Goal: Transaction & Acquisition: Obtain resource

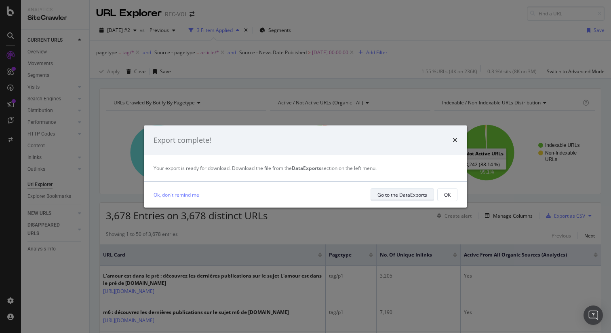
click at [421, 193] on div "Go to the DataExports" at bounding box center [403, 194] width 50 height 7
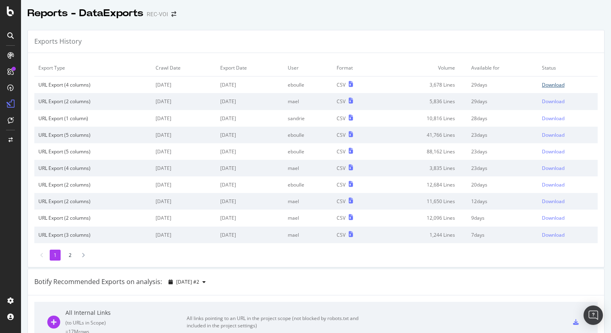
click at [542, 82] on div "Download" at bounding box center [553, 84] width 23 height 7
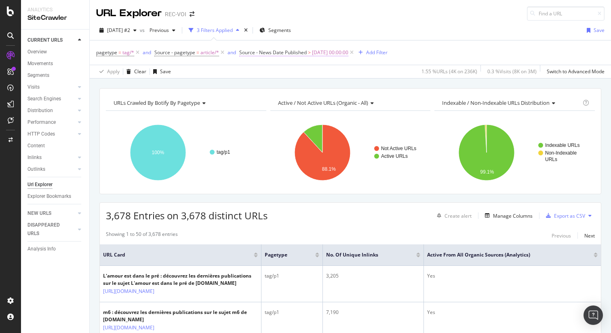
click at [325, 53] on span "[DATE] 00:00:00" at bounding box center [330, 52] width 36 height 11
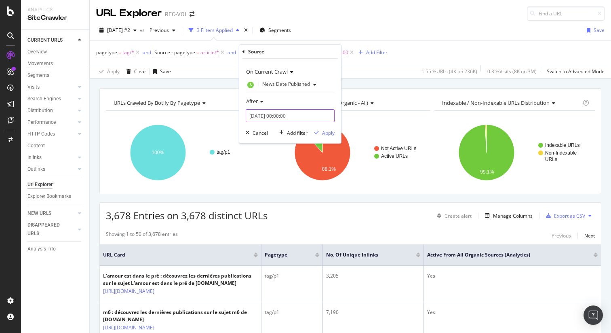
click at [259, 114] on input "[DATE] 00:00:00" at bounding box center [290, 115] width 89 height 13
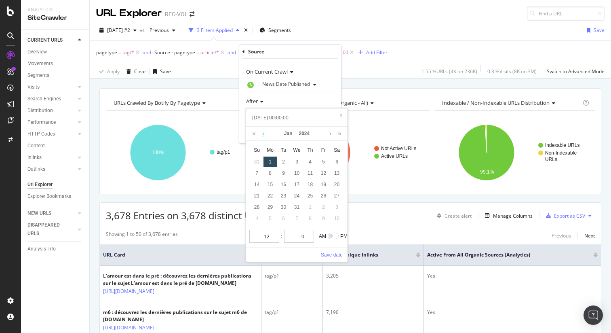
click at [263, 135] on link at bounding box center [263, 134] width 6 height 14
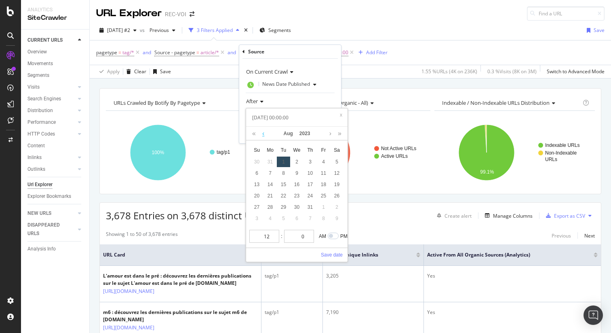
click at [263, 135] on link at bounding box center [263, 134] width 6 height 14
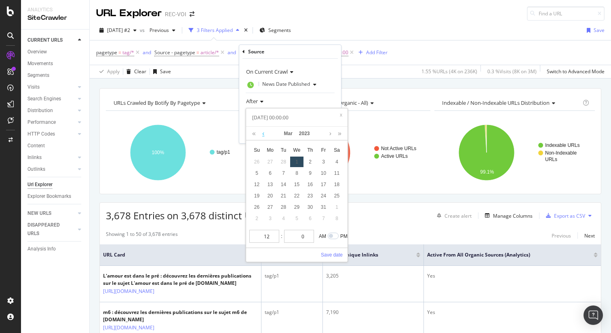
click at [263, 135] on link at bounding box center [263, 134] width 6 height 14
click at [256, 162] on div "1" at bounding box center [256, 161] width 13 height 11
type input "[DATE] 00:00:00"
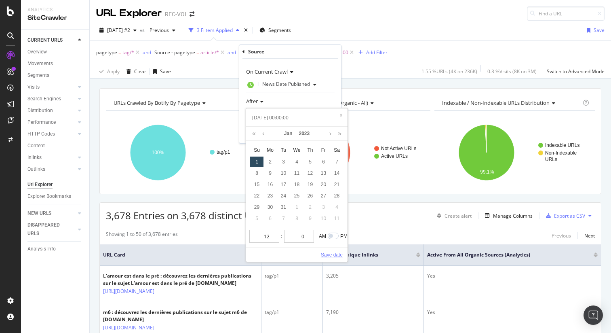
click at [336, 255] on link "Save date" at bounding box center [332, 254] width 22 height 7
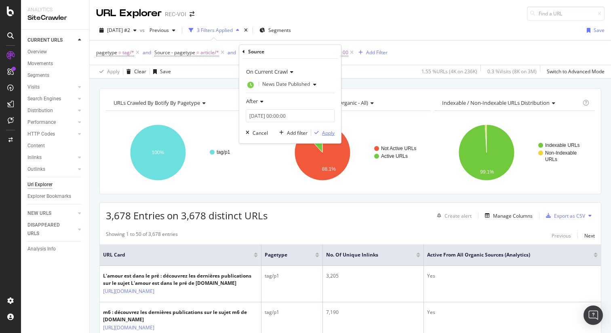
click at [327, 132] on div "Apply" at bounding box center [328, 132] width 13 height 7
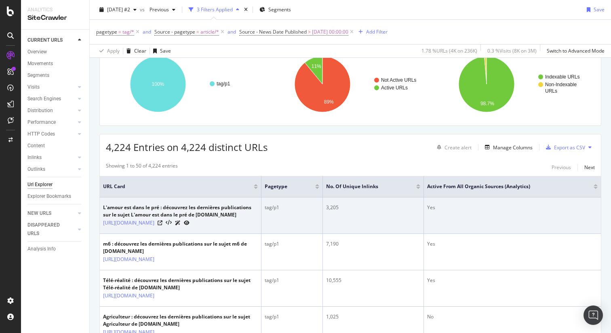
scroll to position [164, 0]
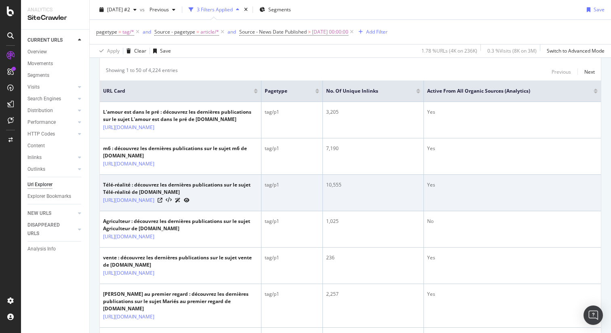
click at [330, 188] on div "10,555" at bounding box center [373, 184] width 94 height 7
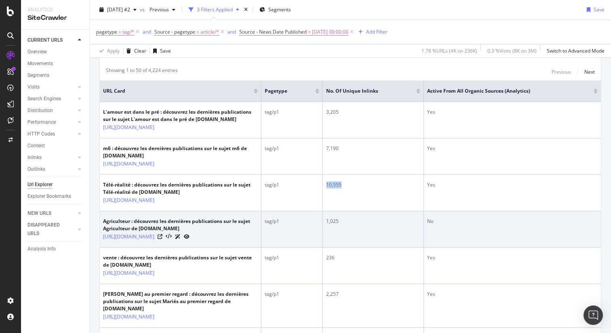
click at [330, 225] on div "1,025" at bounding box center [373, 221] width 94 height 7
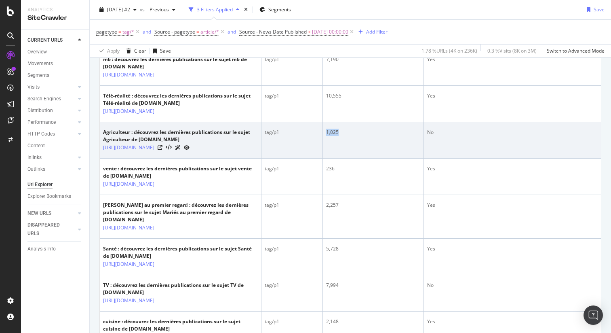
scroll to position [0, 0]
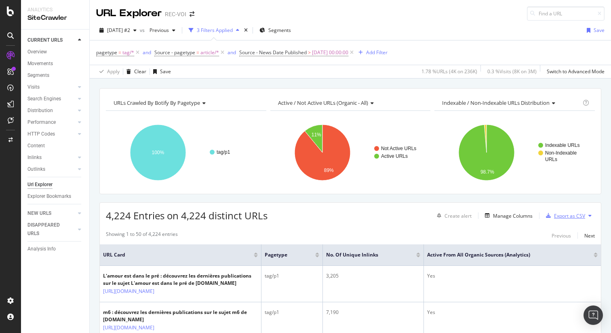
click at [558, 214] on div "Export as CSV" at bounding box center [569, 215] width 31 height 7
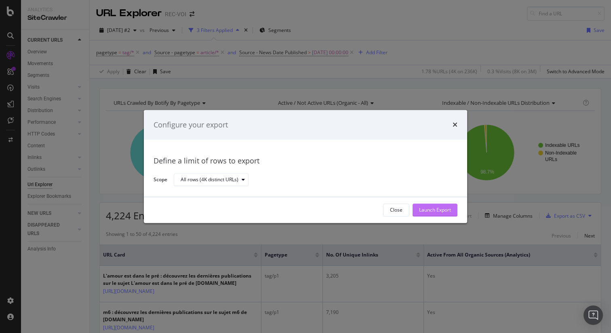
click at [432, 210] on div "Launch Export" at bounding box center [435, 210] width 32 height 7
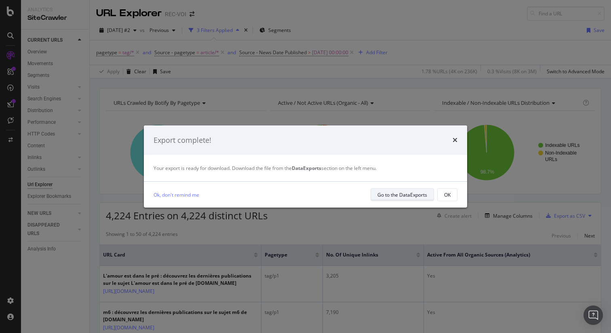
click at [398, 193] on div "Go to the DataExports" at bounding box center [403, 194] width 50 height 7
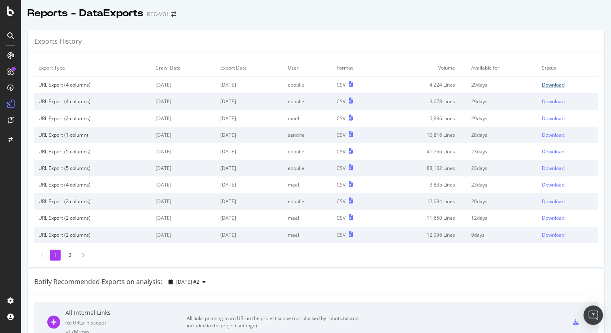
click at [543, 84] on div "Download" at bounding box center [553, 84] width 23 height 7
